Goal: Task Accomplishment & Management: Manage account settings

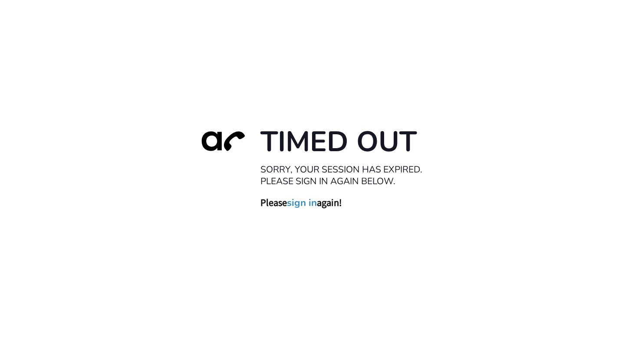
click at [300, 199] on link "sign in" at bounding box center [302, 203] width 30 height 12
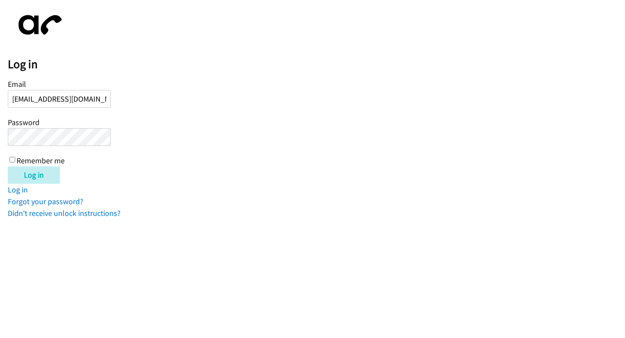
click at [52, 103] on input "julian17arce@gmail.com" at bounding box center [59, 99] width 103 height 18
type input "julian@askbillygene.com"
click at [8, 166] on input "Log in" at bounding box center [34, 174] width 52 height 17
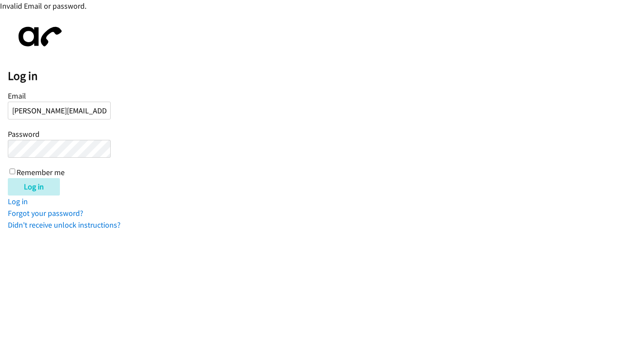
click at [8, 178] on input "Log in" at bounding box center [34, 186] width 52 height 17
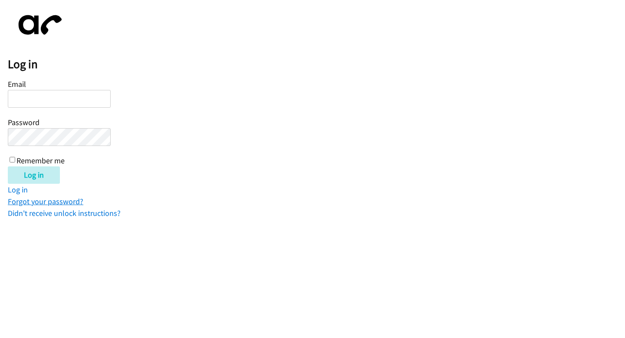
click at [38, 196] on link "Forgot your password?" at bounding box center [46, 201] width 76 height 10
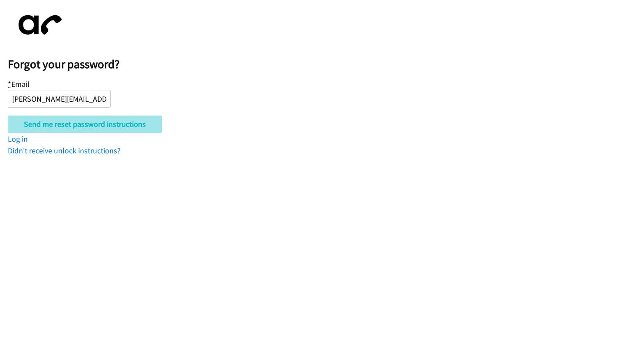
type input "julian@askbillygene.com"
click at [8, 115] on input "Send me reset password instructions" at bounding box center [85, 123] width 154 height 17
